Goal: Task Accomplishment & Management: Manage account settings

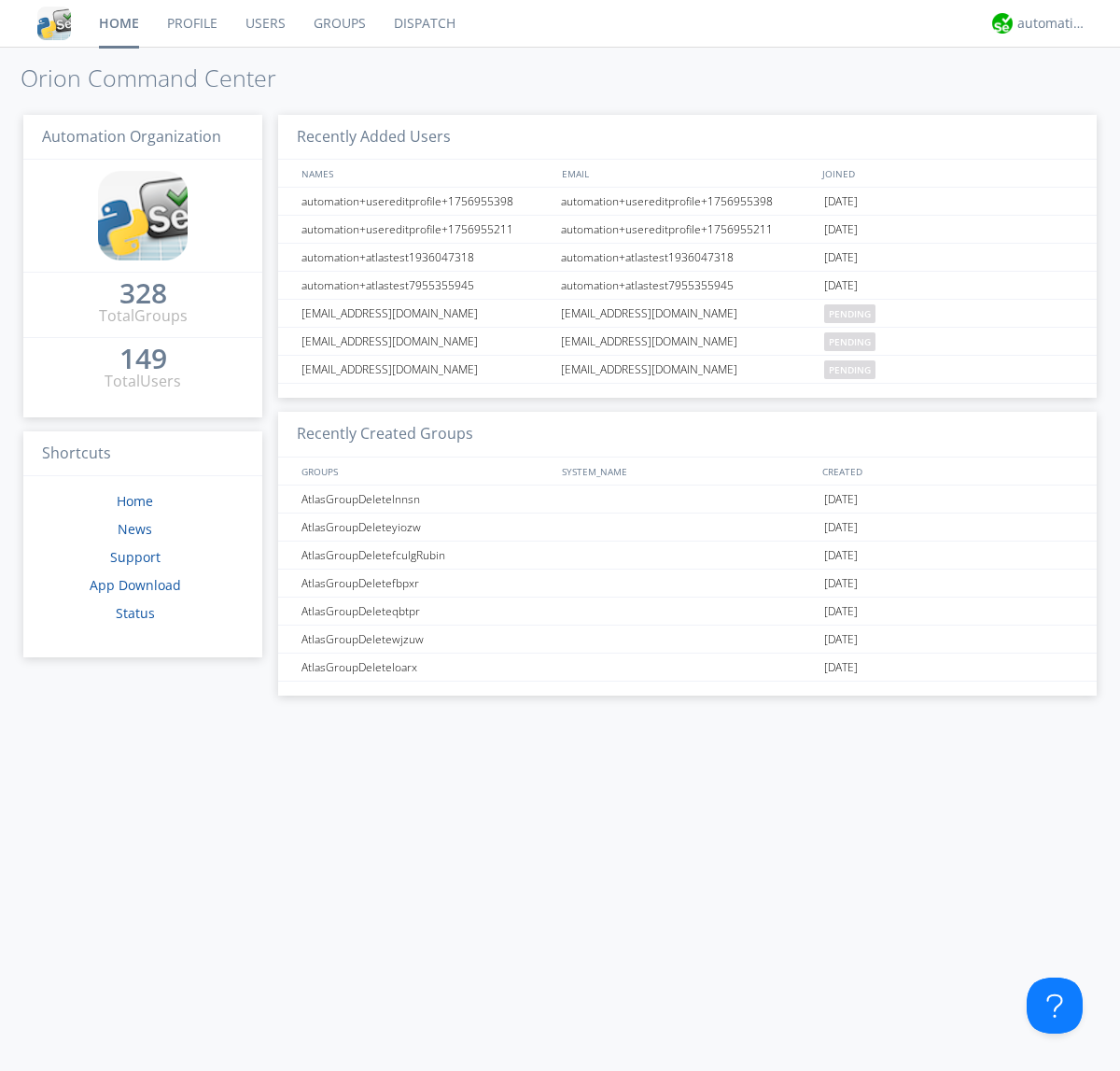
click at [264, 23] on link "Users" at bounding box center [265, 23] width 68 height 46
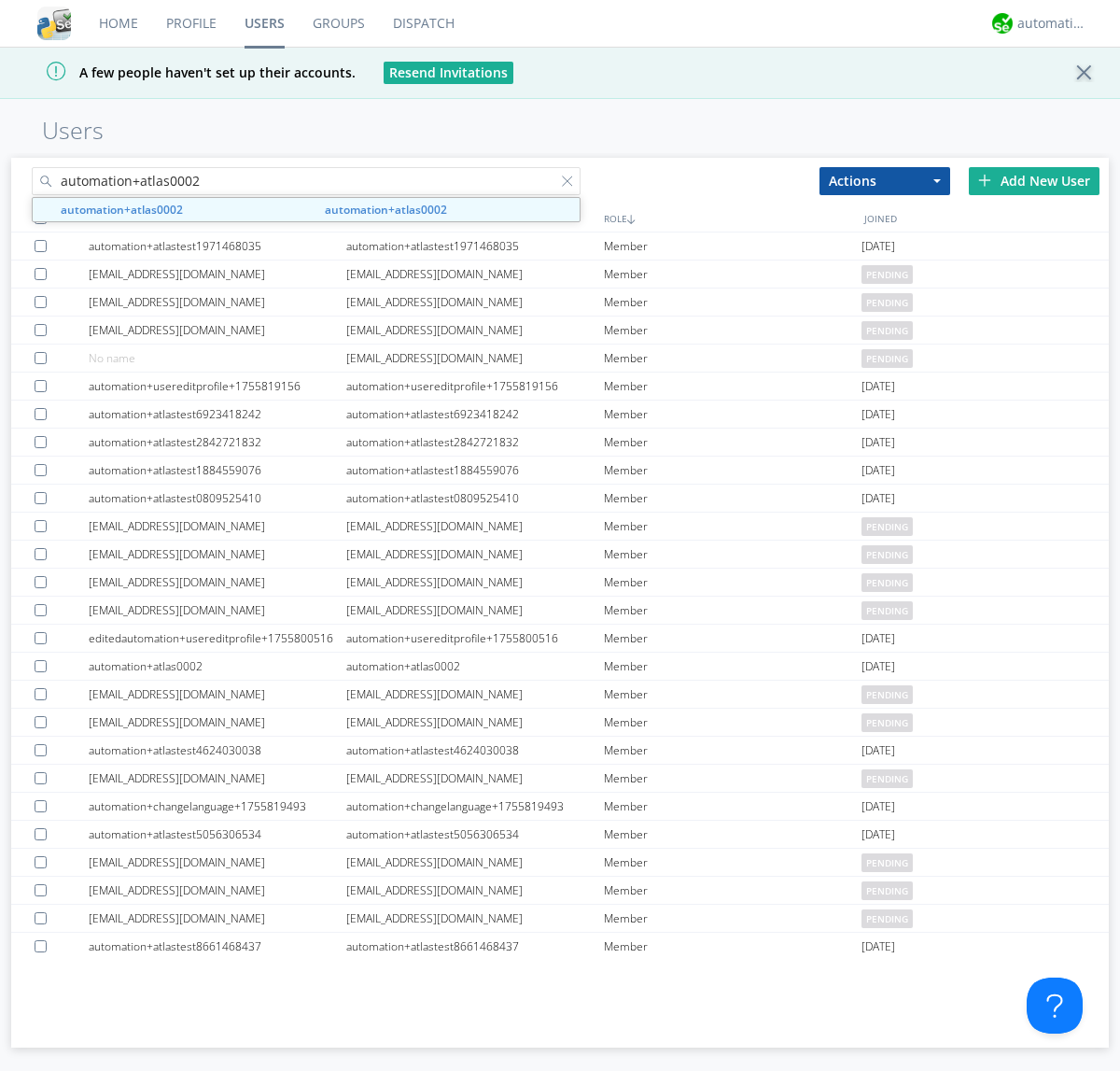
type input "automation+atlas0002"
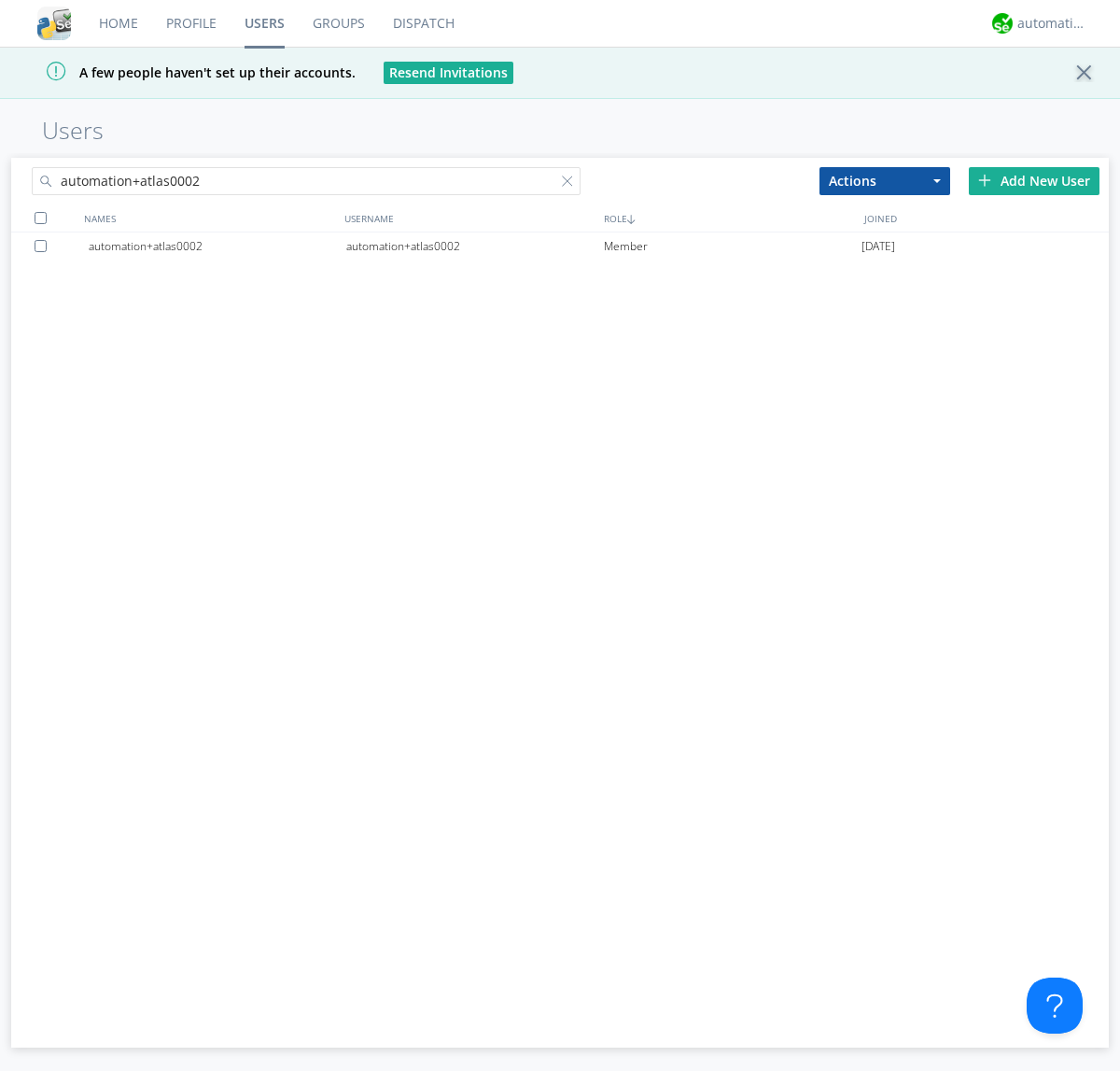
click at [474, 246] on div "automation+atlas0002" at bounding box center [475, 246] width 257 height 28
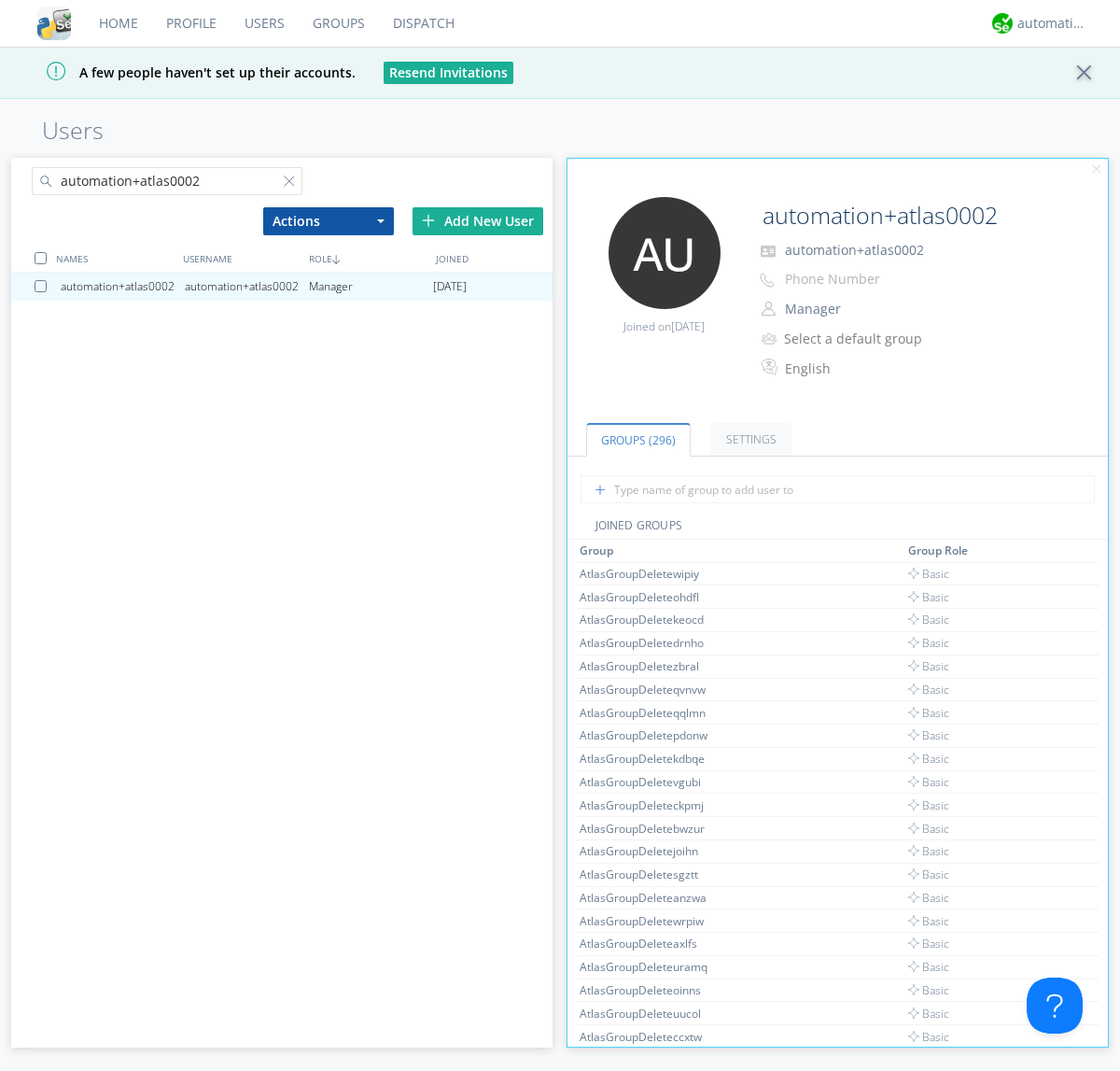
click at [871, 310] on button "Manager" at bounding box center [871, 309] width 187 height 26
click at [0, 0] on link "Basic User" at bounding box center [0, 0] width 0 height 0
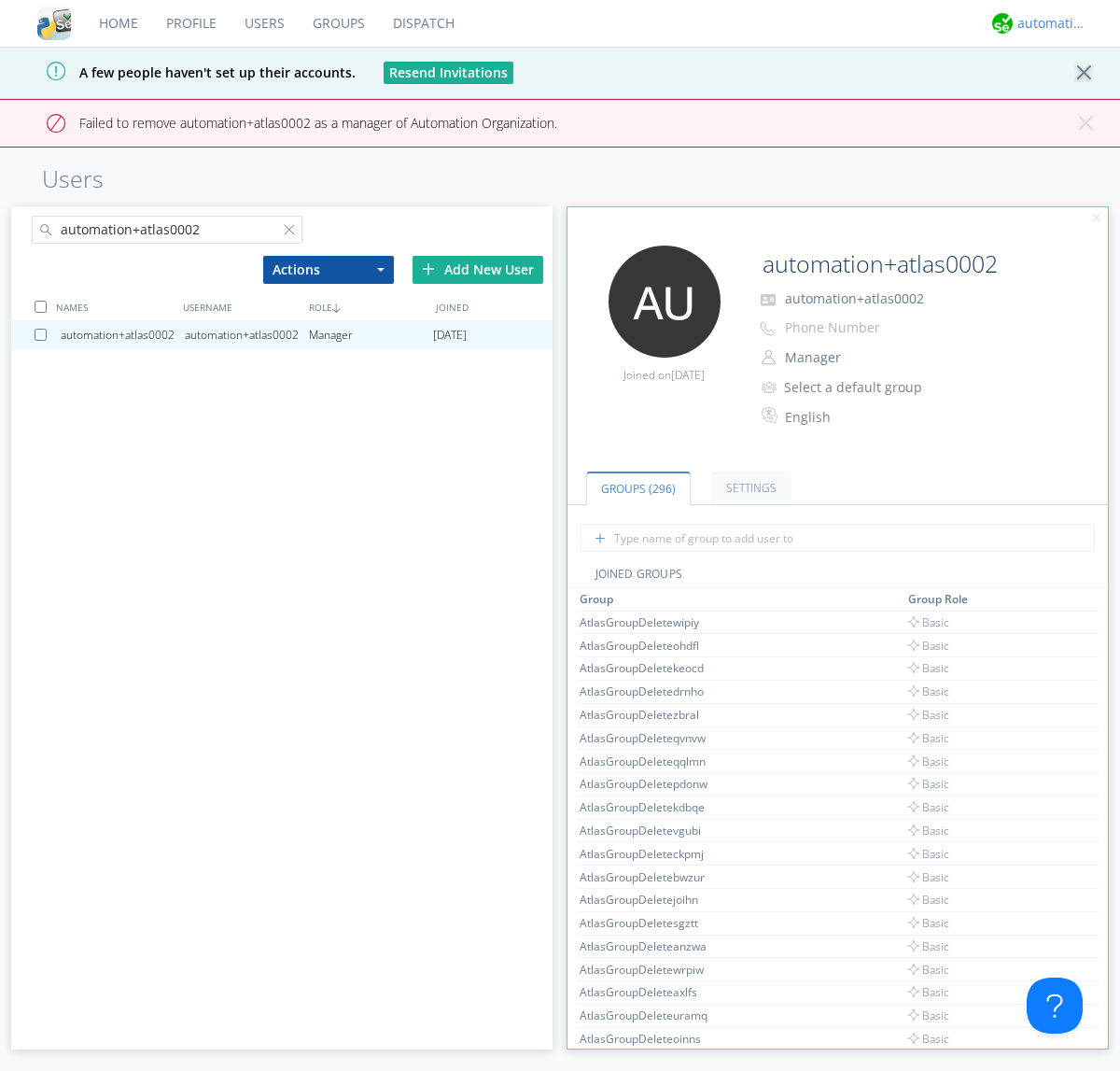
click at [1047, 23] on div "automation+atlas" at bounding box center [1052, 22] width 70 height 18
